Goal: Download file/media

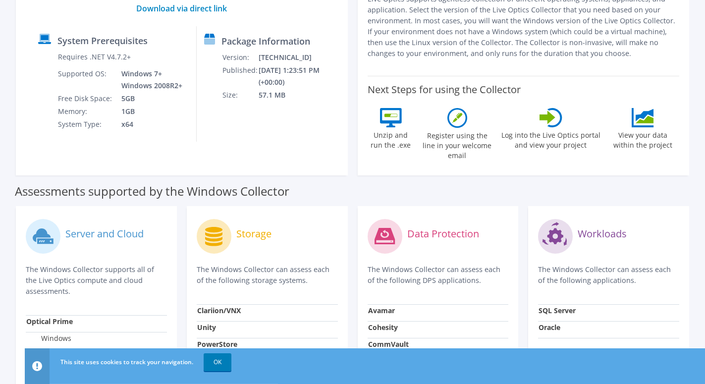
scroll to position [51, 0]
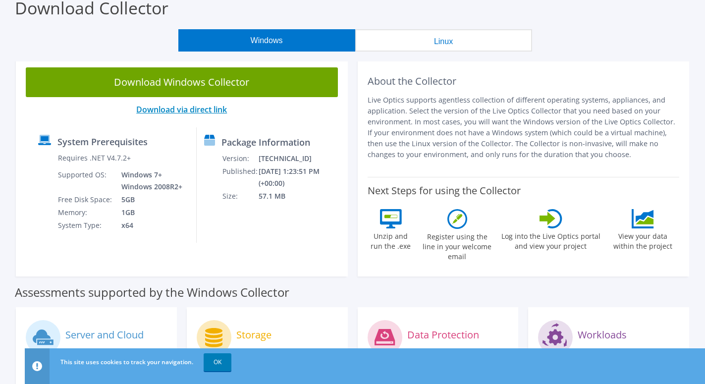
click at [194, 108] on link "Download via direct link" at bounding box center [181, 109] width 91 height 11
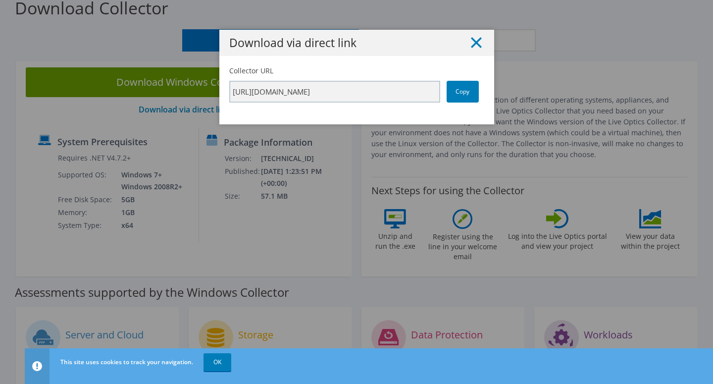
click at [472, 39] on icon at bounding box center [476, 42] width 11 height 11
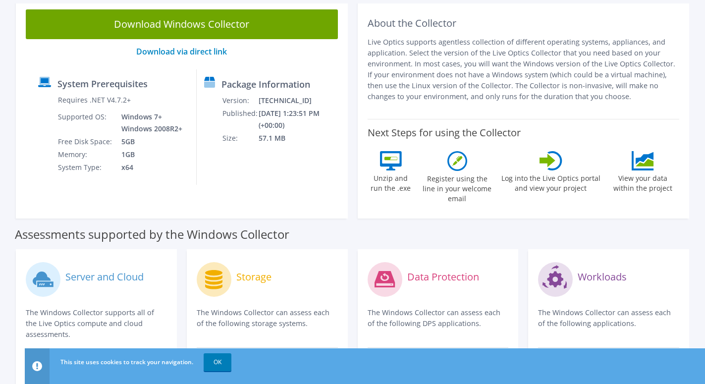
scroll to position [0, 0]
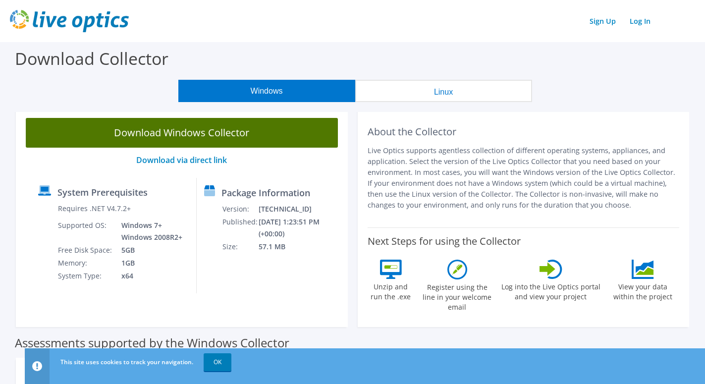
click at [175, 132] on link "Download Windows Collector" at bounding box center [182, 133] width 312 height 30
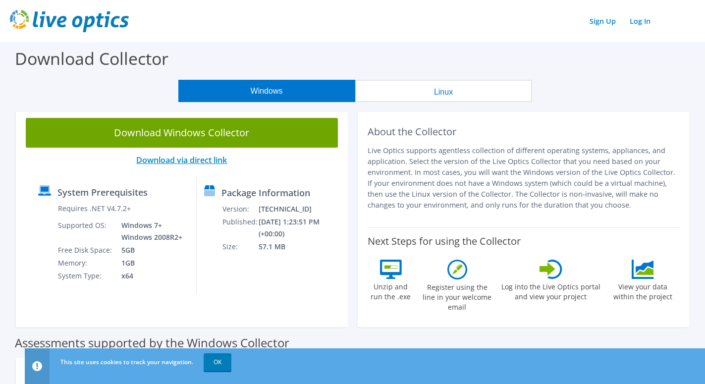
click at [203, 162] on link "Download via direct link" at bounding box center [181, 160] width 91 height 11
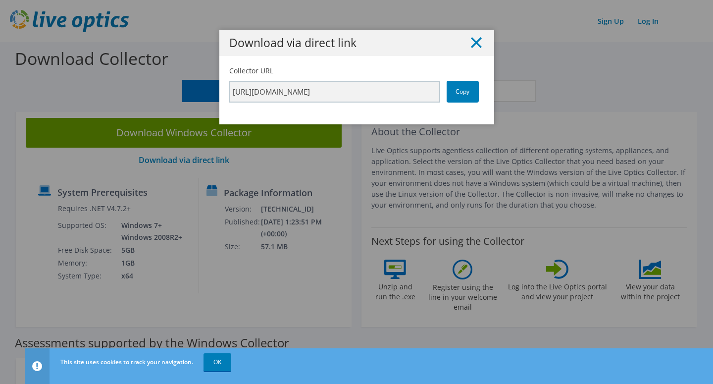
click at [473, 40] on icon at bounding box center [476, 42] width 11 height 11
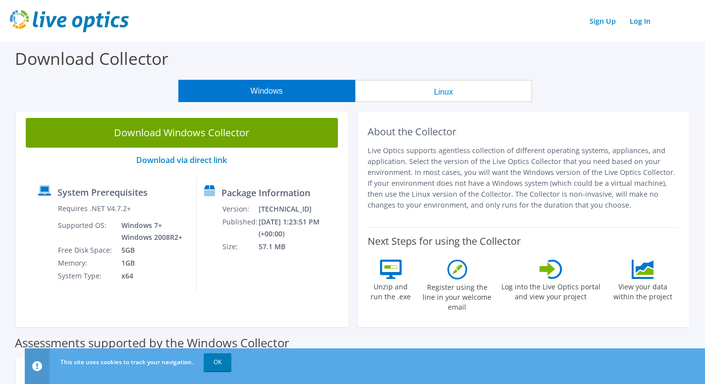
click at [401, 90] on button "Linux" at bounding box center [443, 91] width 177 height 22
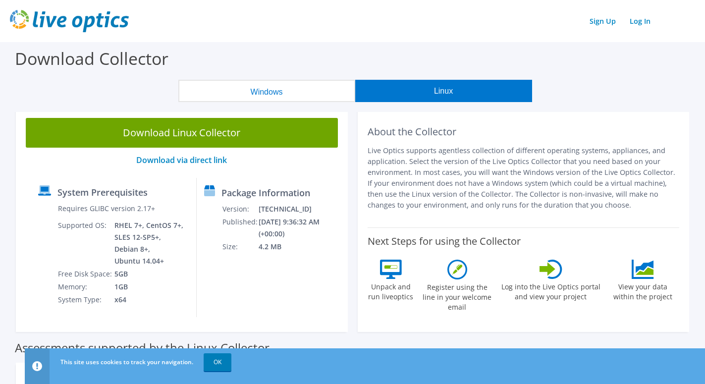
click at [279, 90] on button "Windows" at bounding box center [266, 91] width 177 height 22
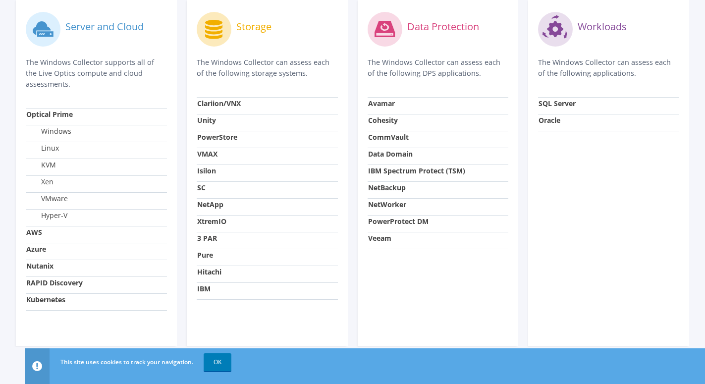
scroll to position [361, 0]
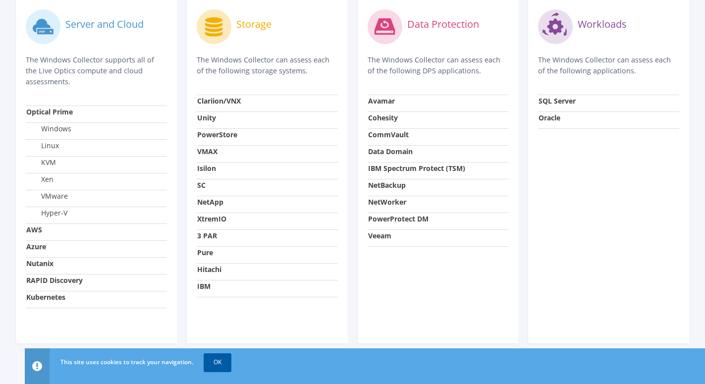
click at [225, 362] on link "OK" at bounding box center [218, 362] width 28 height 18
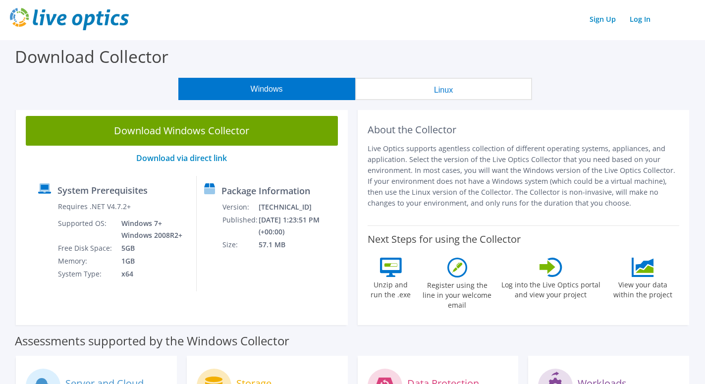
scroll to position [0, 0]
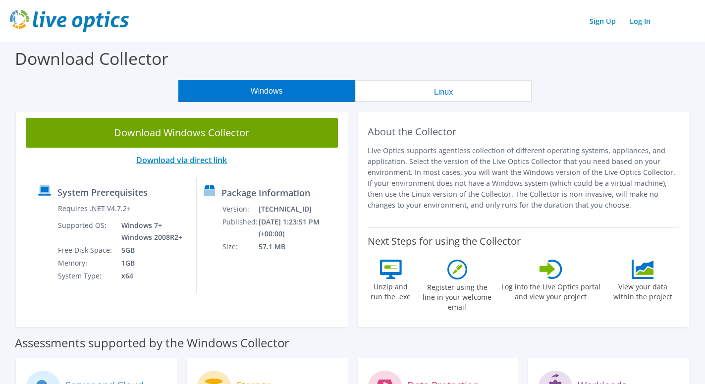
click at [198, 161] on link "Download via direct link" at bounding box center [181, 160] width 91 height 11
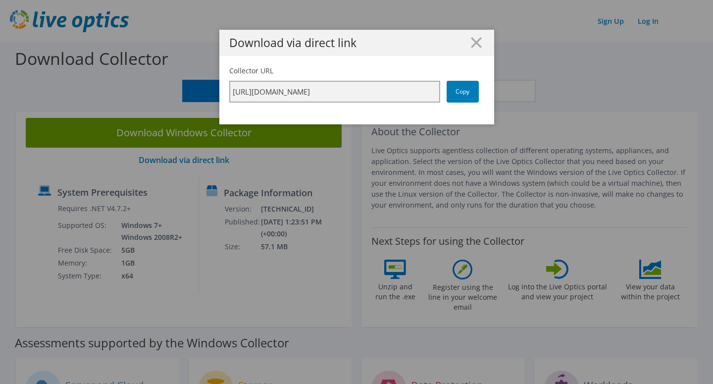
click at [429, 90] on input "https://app.liveoptics.com/collector/direct?request=72402859-384b-44a5-a28b-89f…" at bounding box center [334, 92] width 211 height 22
click at [431, 93] on input "https://app.liveoptics.com/collector/direct?request=72402859-384b-44a5-a28b-89f…" at bounding box center [334, 92] width 211 height 22
click at [472, 40] on icon at bounding box center [476, 42] width 11 height 11
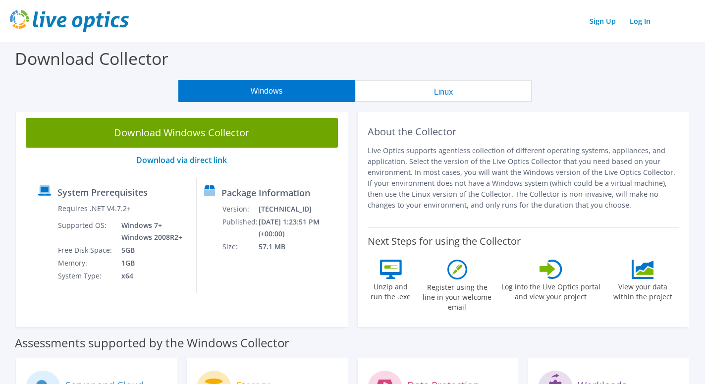
click at [442, 90] on button "Linux" at bounding box center [443, 91] width 177 height 22
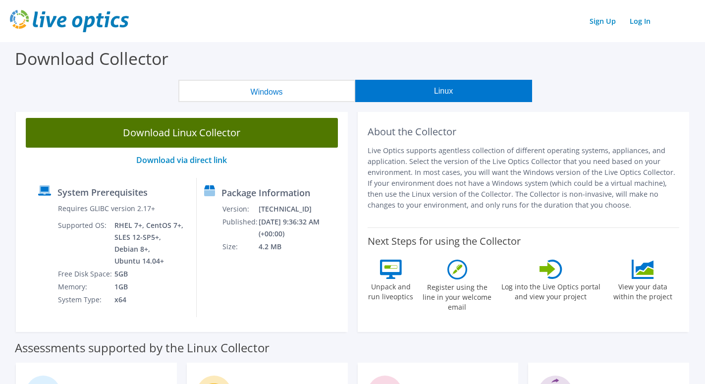
click at [180, 132] on link "Download Linux Collector" at bounding box center [182, 133] width 312 height 30
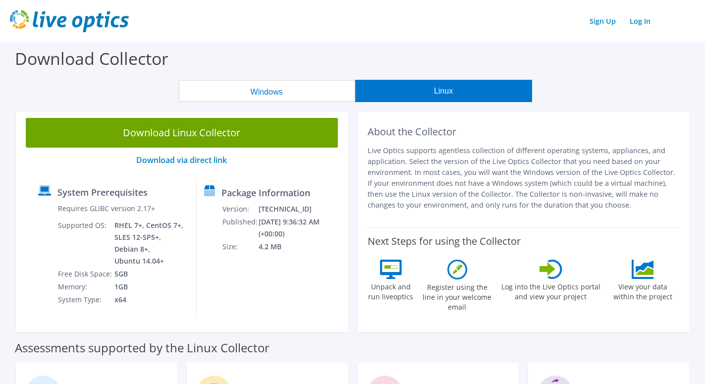
click at [248, 90] on button "Windows" at bounding box center [266, 91] width 177 height 22
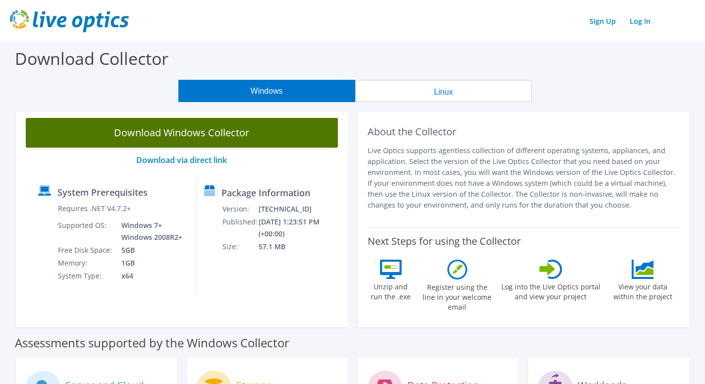
click at [186, 132] on link "Download Windows Collector" at bounding box center [182, 133] width 312 height 30
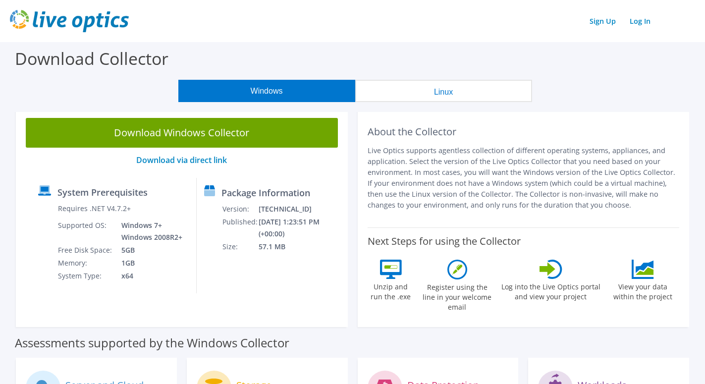
click at [443, 92] on button "Linux" at bounding box center [443, 91] width 177 height 22
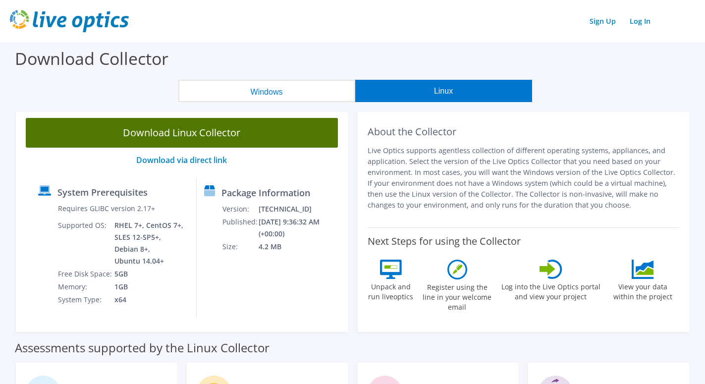
click at [162, 129] on link "Download Linux Collector" at bounding box center [182, 133] width 312 height 30
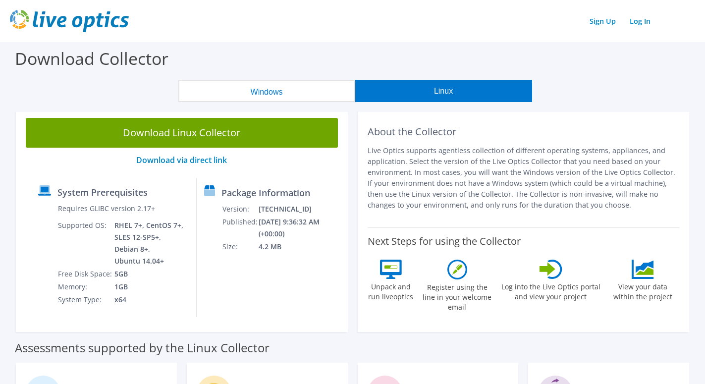
click at [293, 94] on button "Windows" at bounding box center [266, 91] width 177 height 22
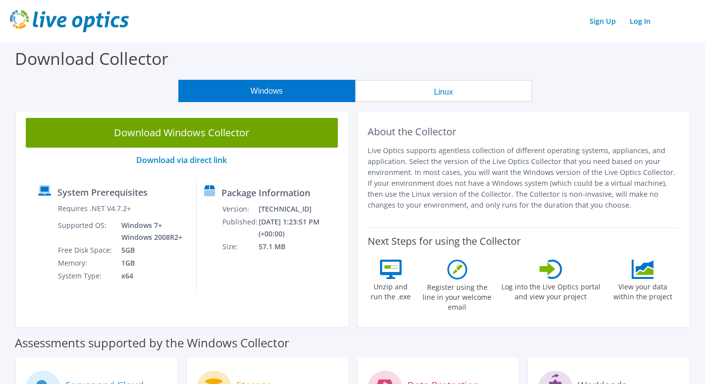
click at [405, 93] on button "Linux" at bounding box center [443, 91] width 177 height 22
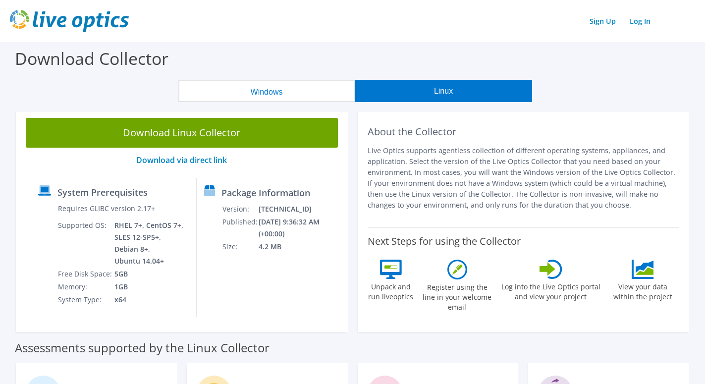
click at [305, 94] on button "Windows" at bounding box center [266, 91] width 177 height 22
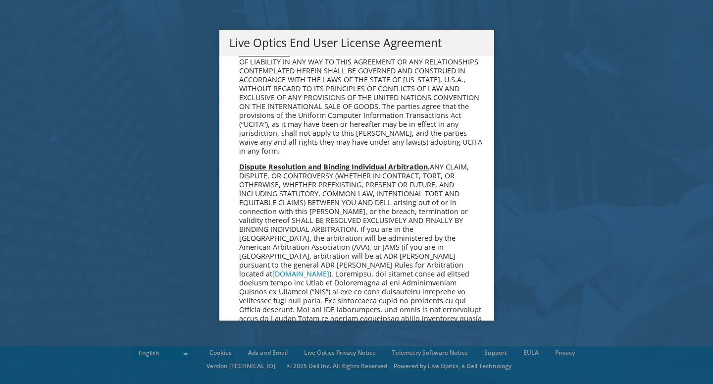
scroll to position [3494, 0]
